Goal: Task Accomplishment & Management: Complete application form

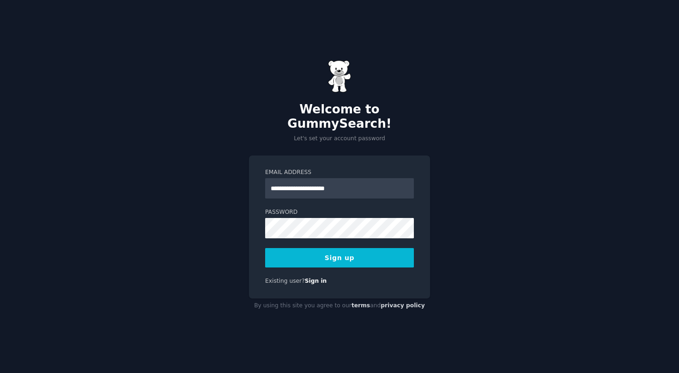
type input "**********"
click at [332, 198] on form "**********" at bounding box center [339, 217] width 149 height 99
click at [0, 372] on com-1password-button at bounding box center [0, 373] width 0 height 0
click at [336, 250] on button "Sign up" at bounding box center [339, 257] width 149 height 19
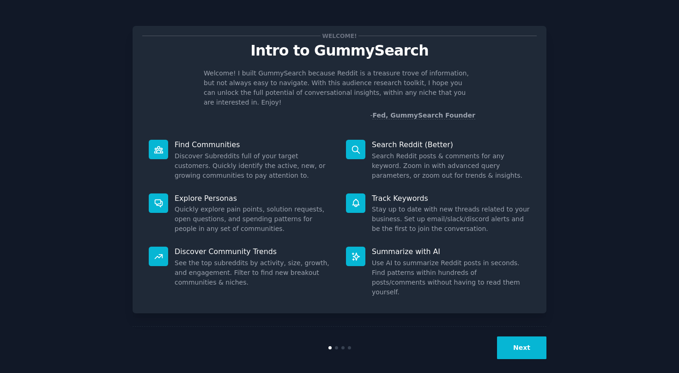
click at [630, 117] on div "Welcome! Intro to GummySearch Welcome! I built GummySearch because Reddit is a …" at bounding box center [340, 190] width 654 height 355
click at [513, 337] on button "Next" at bounding box center [521, 347] width 49 height 23
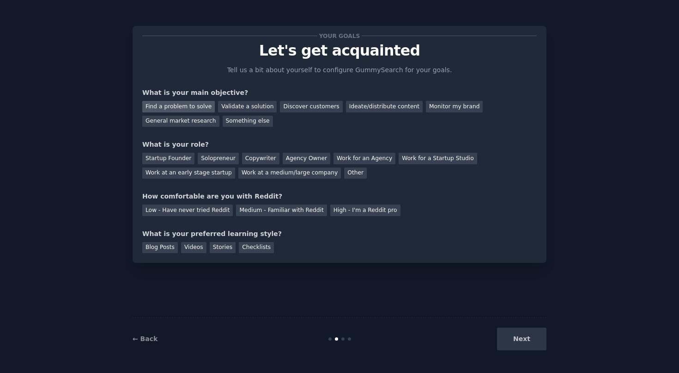
click at [192, 105] on div "Find a problem to solve" at bounding box center [178, 107] width 73 height 12
click at [206, 159] on div "Solopreneur" at bounding box center [218, 159] width 41 height 12
click at [242, 210] on div "Medium - Familiar with Reddit" at bounding box center [281, 210] width 91 height 12
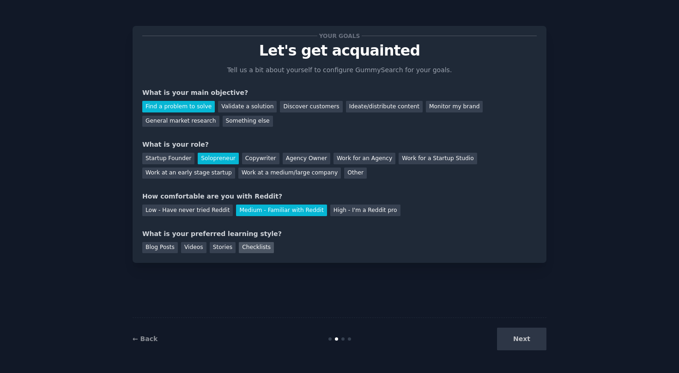
click at [248, 250] on div "Checklists" at bounding box center [256, 248] width 35 height 12
click at [520, 329] on button "Next" at bounding box center [521, 338] width 49 height 23
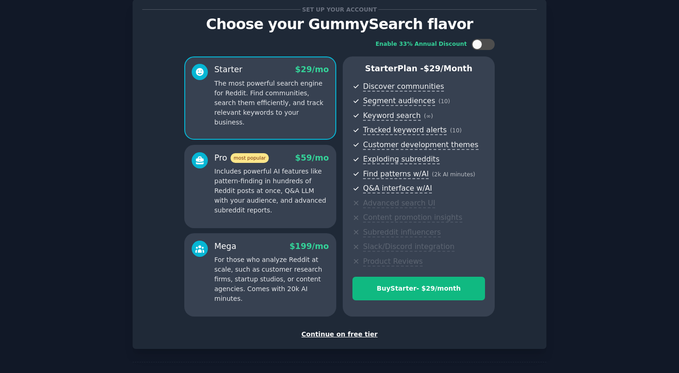
scroll to position [38, 0]
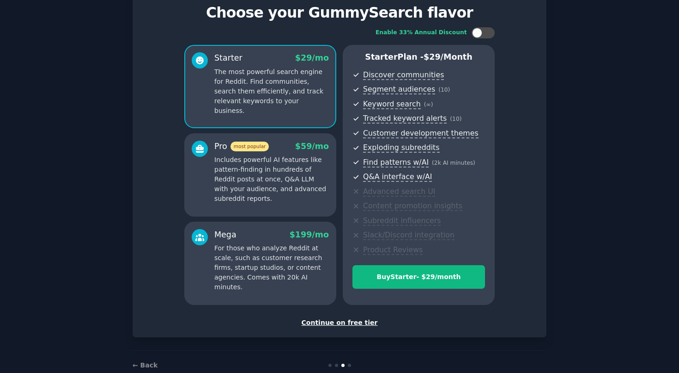
click at [338, 324] on div "Continue on free tier" at bounding box center [339, 323] width 395 height 10
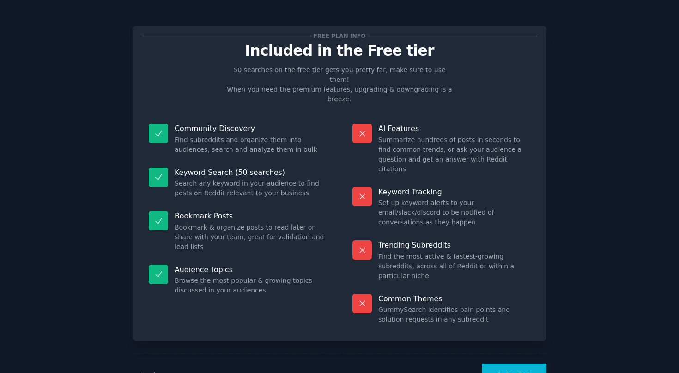
click at [502, 363] on button "Let's Go!" at bounding box center [514, 374] width 65 height 23
